Goal: Check status: Check status

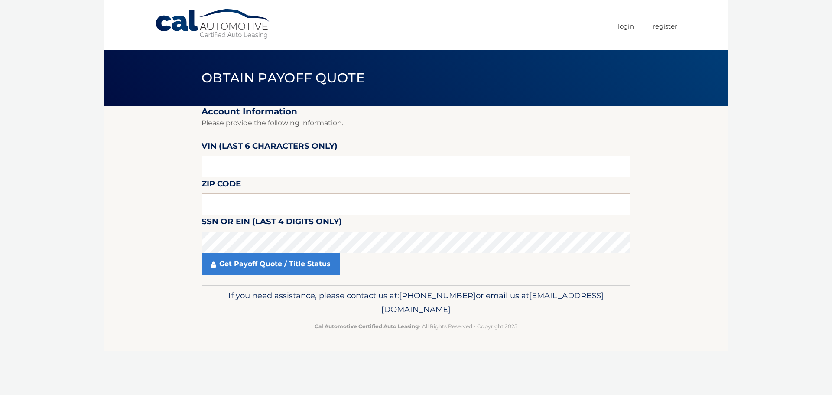
click at [231, 173] on input "text" at bounding box center [416, 167] width 429 height 22
type input "007137"
click at [222, 198] on input "text" at bounding box center [416, 204] width 429 height 22
type input "19465"
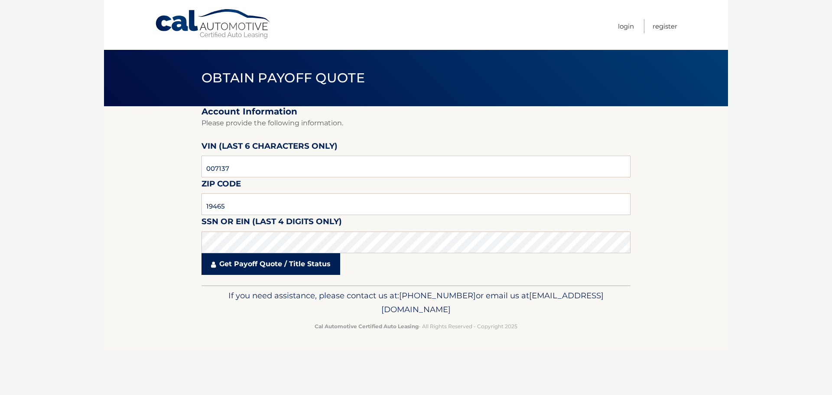
click at [231, 266] on link "Get Payoff Quote / Title Status" at bounding box center [271, 264] width 139 height 22
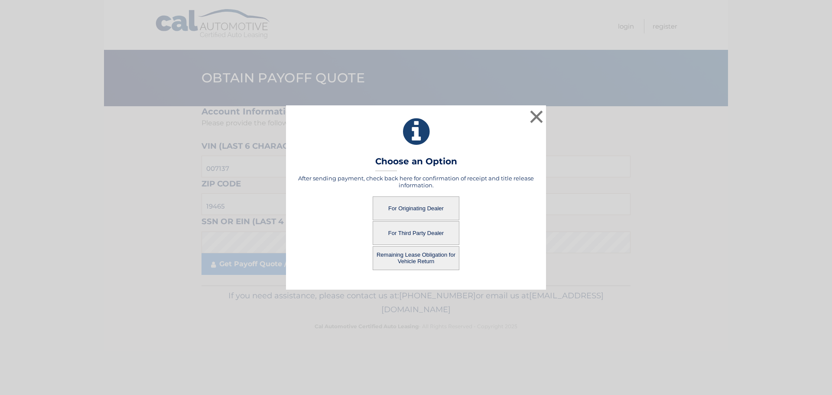
click at [412, 230] on button "For Third Party Dealer" at bounding box center [416, 233] width 87 height 24
click at [420, 234] on button "For Third Party Dealer" at bounding box center [416, 233] width 87 height 24
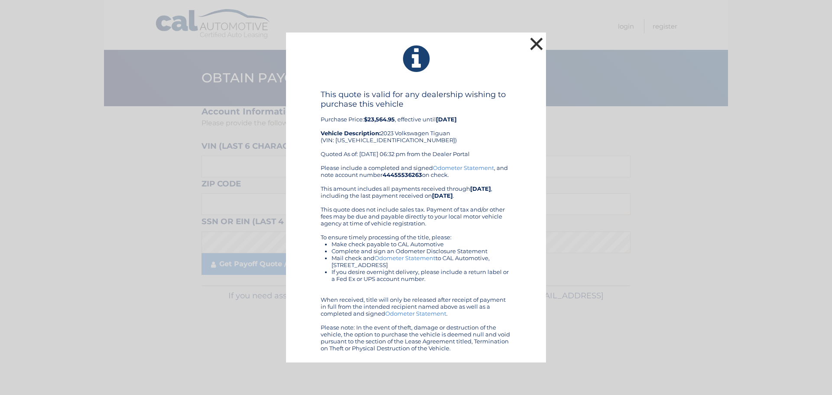
click at [534, 46] on button "×" at bounding box center [536, 43] width 17 height 17
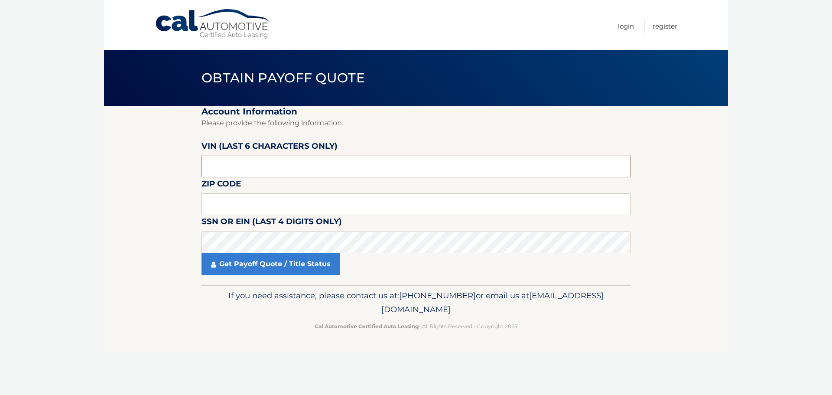
click at [228, 170] on input "text" at bounding box center [416, 167] width 429 height 22
click at [234, 169] on input "text" at bounding box center [416, 167] width 429 height 22
type input "007137"
click at [230, 202] on input "text" at bounding box center [416, 204] width 429 height 22
type input "19465"
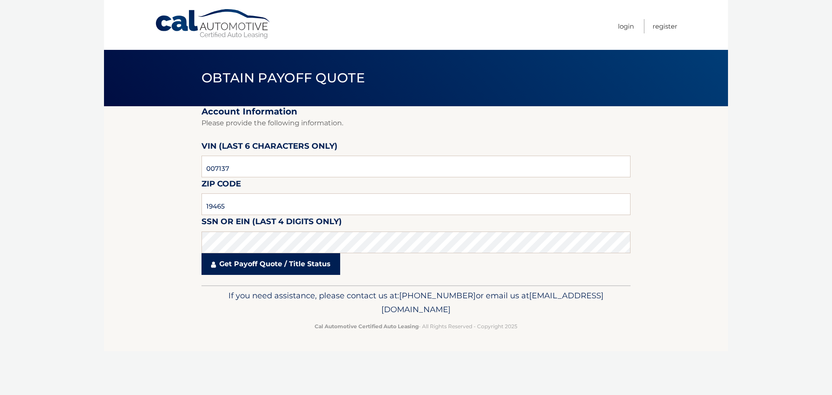
click at [235, 262] on link "Get Payoff Quote / Title Status" at bounding box center [271, 264] width 139 height 22
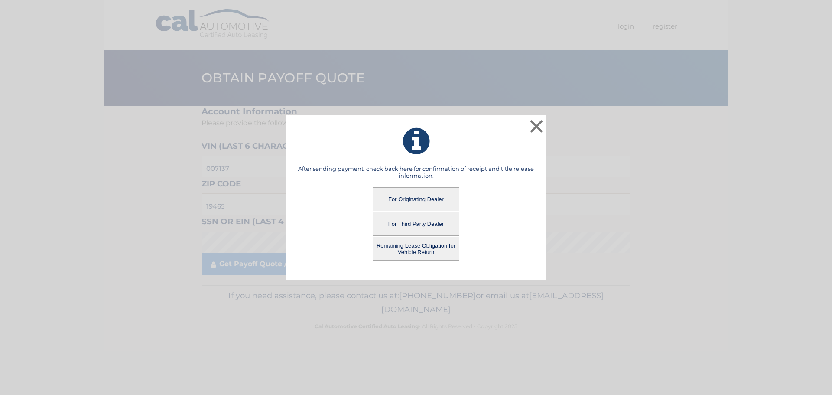
click at [422, 249] on button "Remaining Lease Obligation for Vehicle Return" at bounding box center [416, 249] width 87 height 24
click at [413, 247] on button "Remaining Lease Obligation for Vehicle Return" at bounding box center [416, 249] width 87 height 24
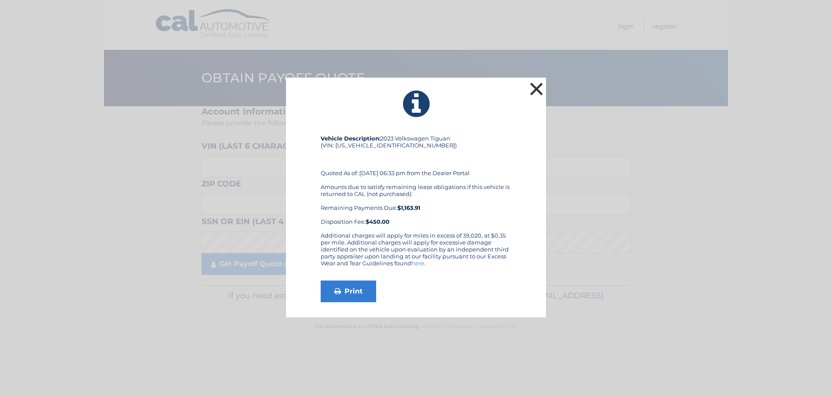
click at [532, 87] on button "×" at bounding box center [536, 88] width 17 height 17
